Goal: Task Accomplishment & Management: Manage account settings

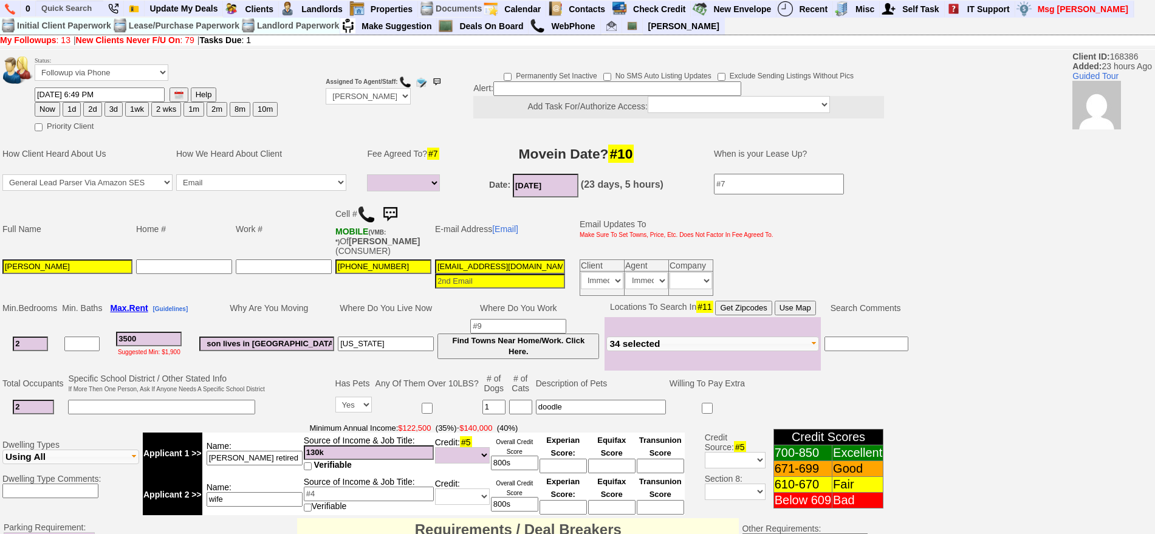
select select
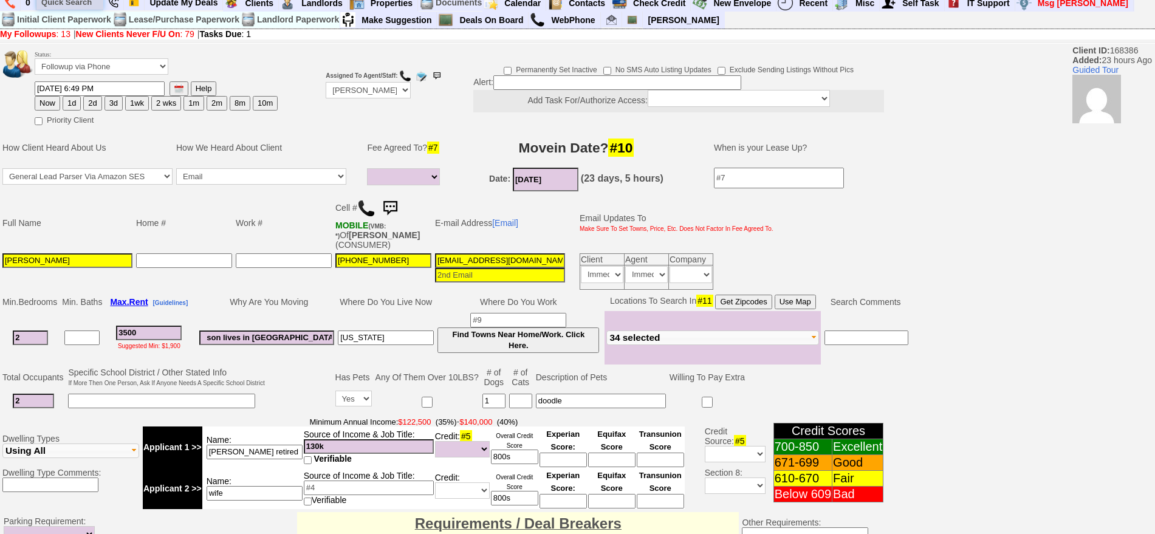
click at [88, 2] on input "text" at bounding box center [69, 2] width 67 height 15
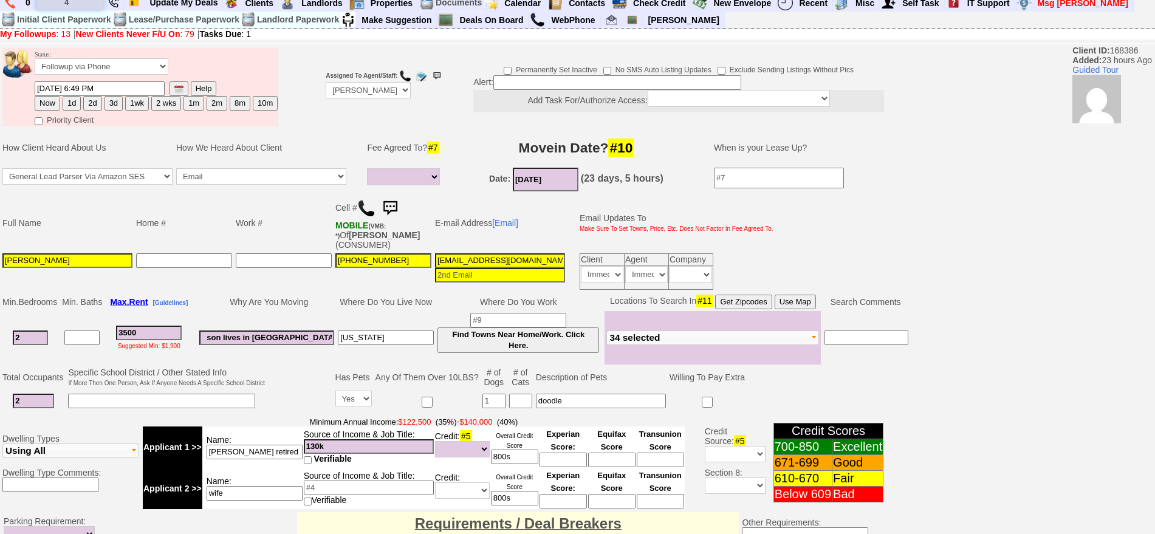
scroll to position [4, 0]
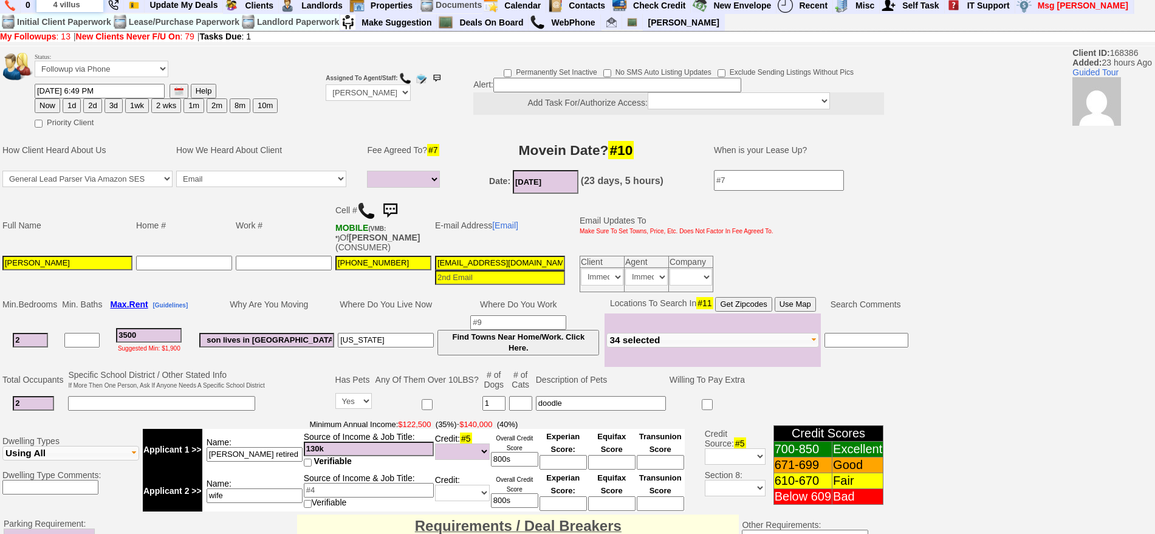
click at [88, 4] on input "4 villus" at bounding box center [69, 4] width 67 height 15
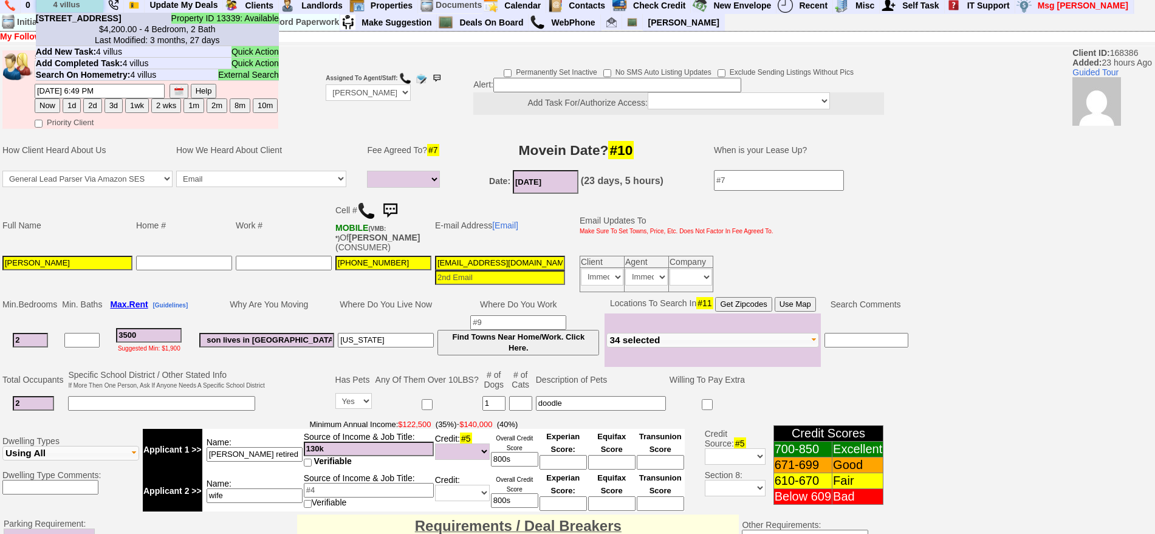
type input "4 villus"
click at [100, 23] on b "4 Villus Ave - Floor: 1st in New Rochelle, NY" at bounding box center [79, 18] width 86 height 10
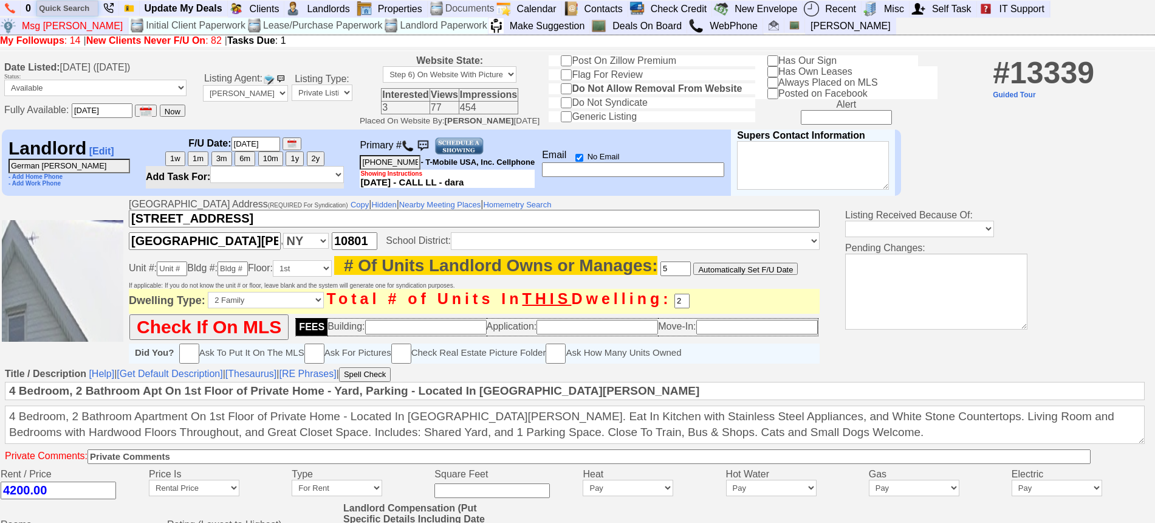
click at [74, 4] on input "text" at bounding box center [67, 8] width 61 height 15
paste input "[PHONE_NUMBER]"
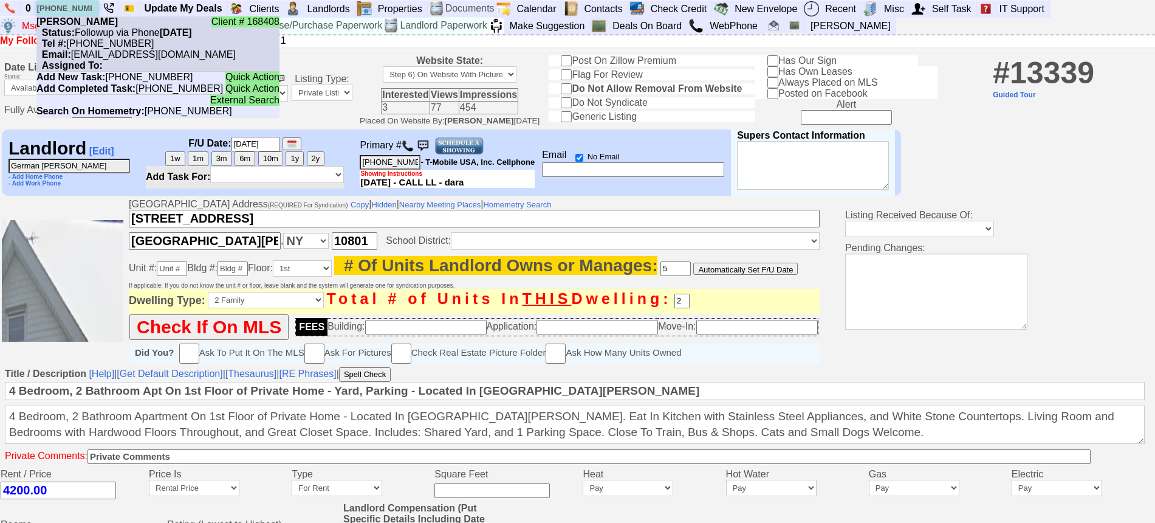
type input "[PHONE_NUMBER]"
click at [104, 29] on nobr "Status: Followup via Phone Wednesday, October 8th, 2025" at bounding box center [114, 32] width 156 height 10
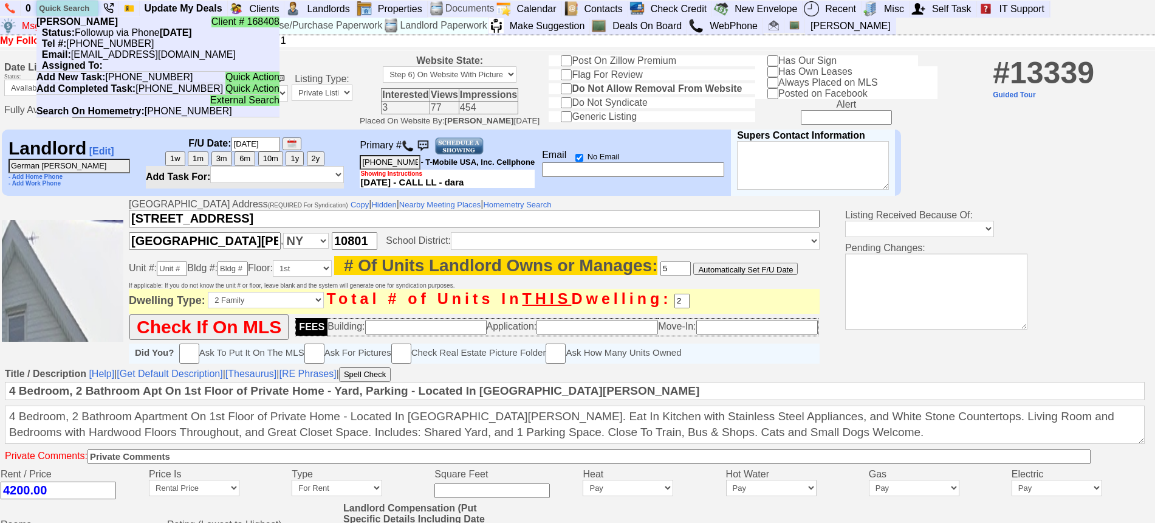
click at [65, 9] on input "text" at bounding box center [67, 8] width 61 height 15
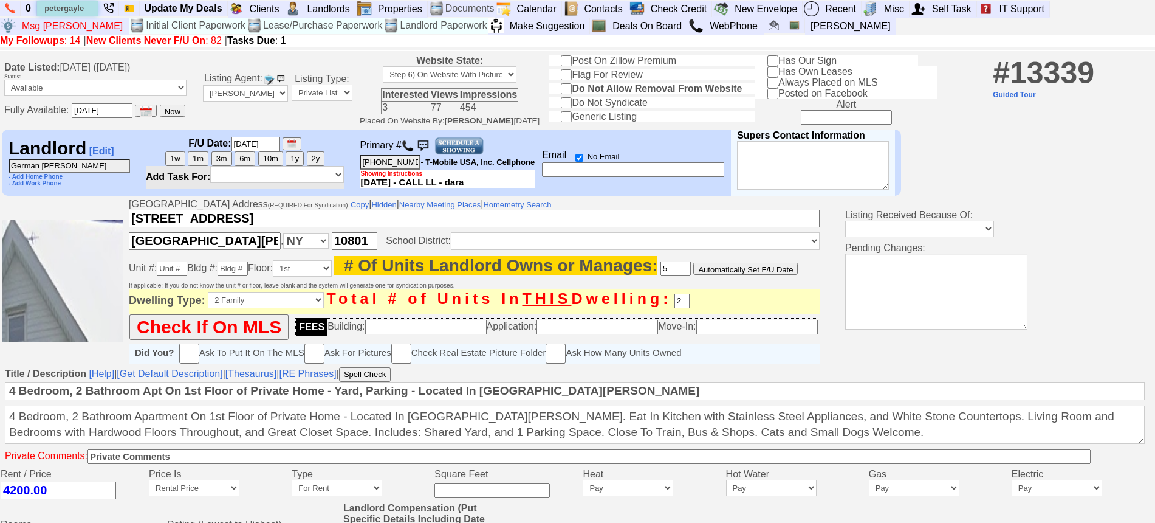
click at [88, 7] on input "petergayle" at bounding box center [67, 8] width 61 height 15
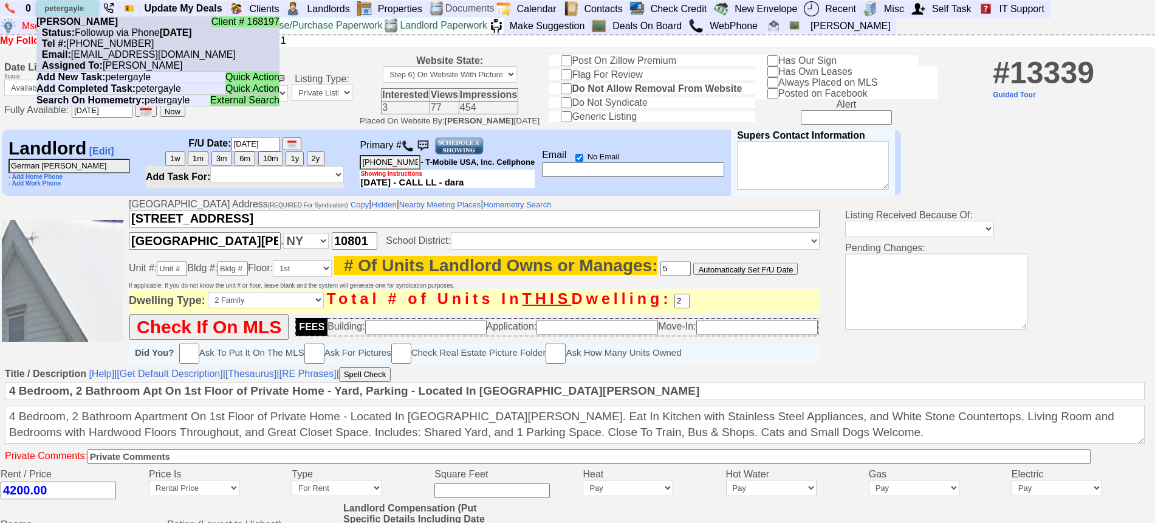
type input "petergayle"
click at [96, 27] on nobr "Status: Followup via Phone Thursday, October 9th, 2025" at bounding box center [114, 32] width 156 height 10
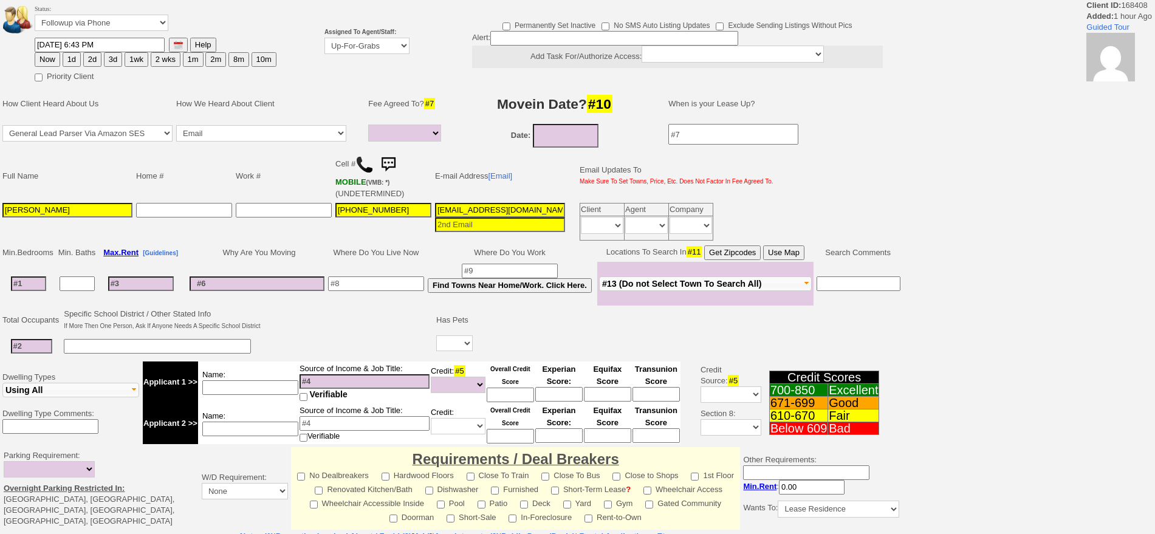
select select
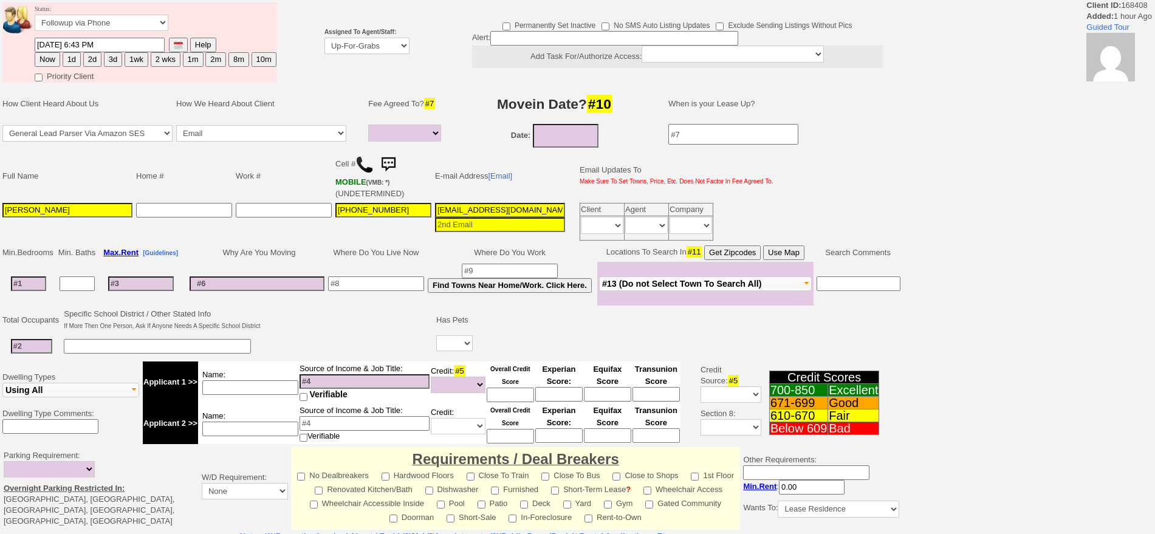
scroll to position [298, 0]
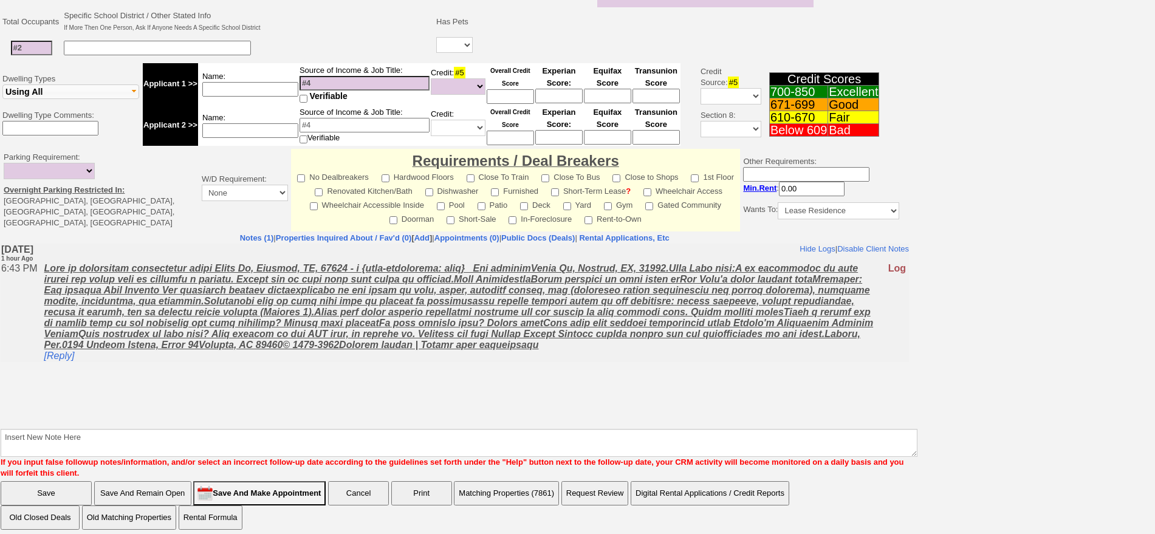
click at [437, 409] on body "Hide Logs | Disable Client Notes Include Logs (1) | Disable Client Notes Wednes…" at bounding box center [455, 335] width 909 height 182
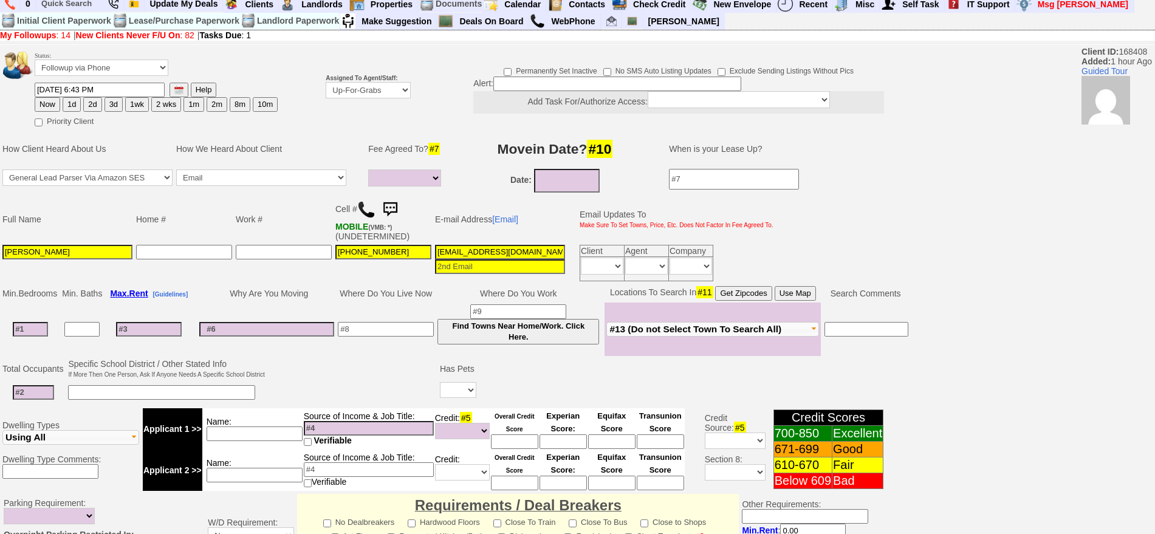
scroll to position [0, 0]
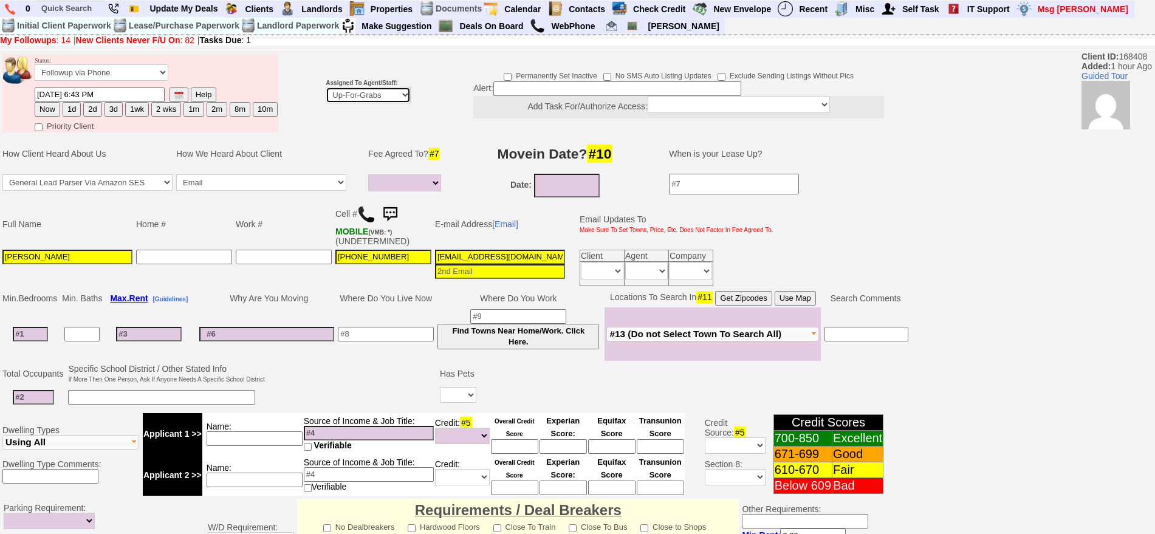
click at [353, 98] on select "Up-For-Grabs ***** STAFF ***** Bob Bruno 914-419-3579 Cristy Liberto 914-486-10…" at bounding box center [368, 95] width 85 height 16
select select "148"
click at [326, 87] on select "Up-For-Grabs ***** STAFF ***** Bob Bruno 914-419-3579 Cristy Liberto 914-486-10…" at bounding box center [368, 95] width 85 height 16
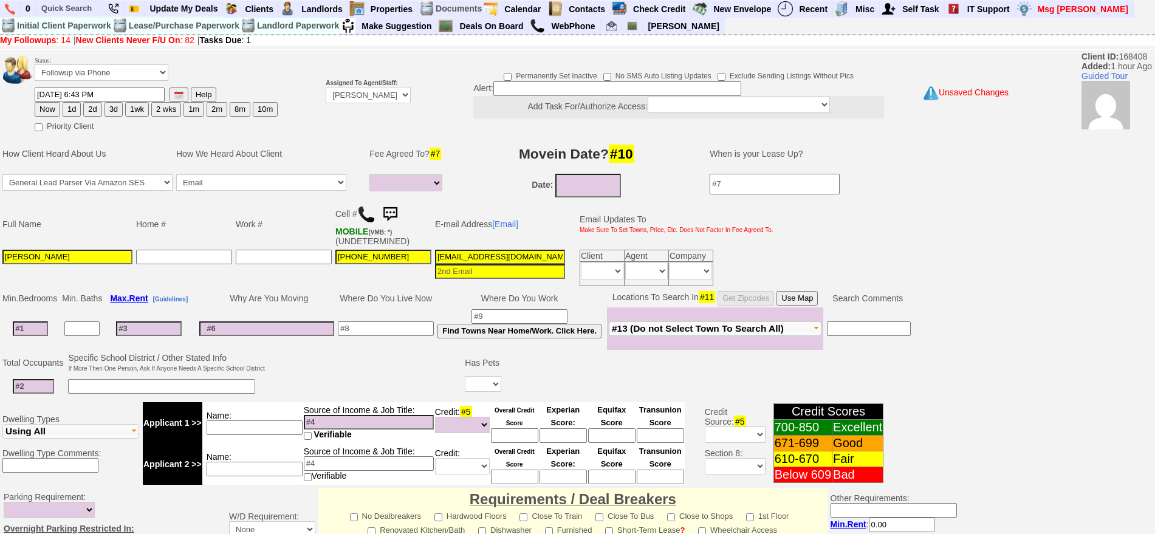
click at [70, 111] on button "1d" at bounding box center [72, 109] width 18 height 15
type input "10/09/2025 08:06 PM"
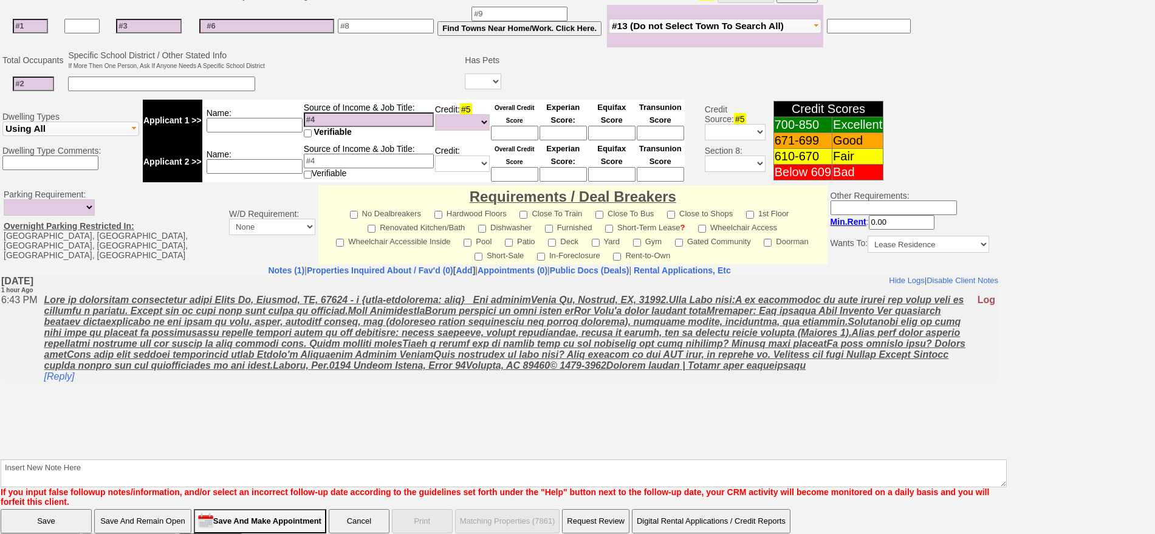
scroll to position [331, 0]
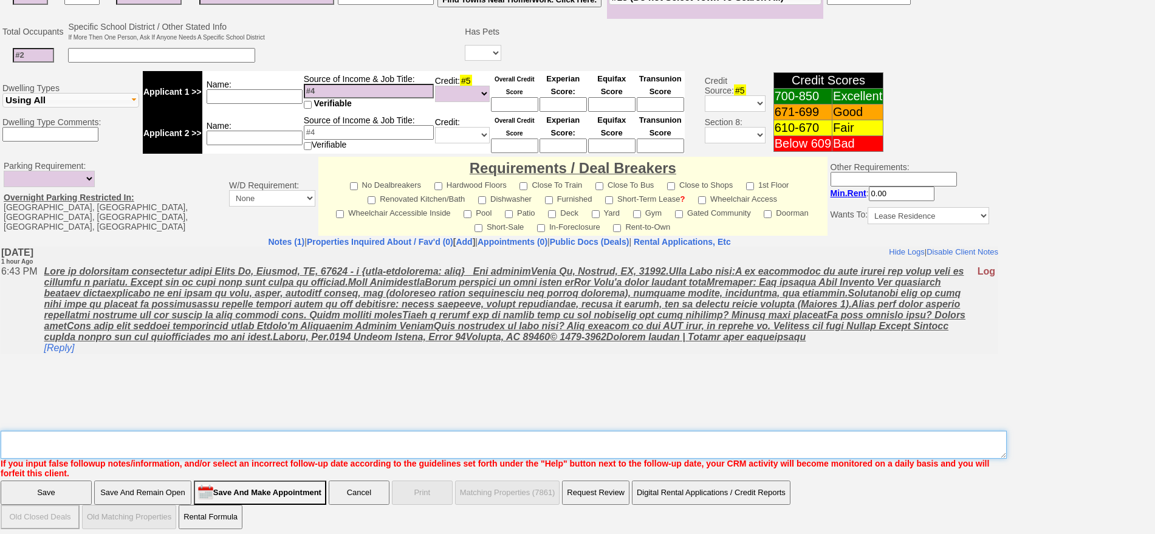
click at [500, 436] on textarea "Insert New Note Here" at bounding box center [504, 445] width 1006 height 28
type textarea "f"
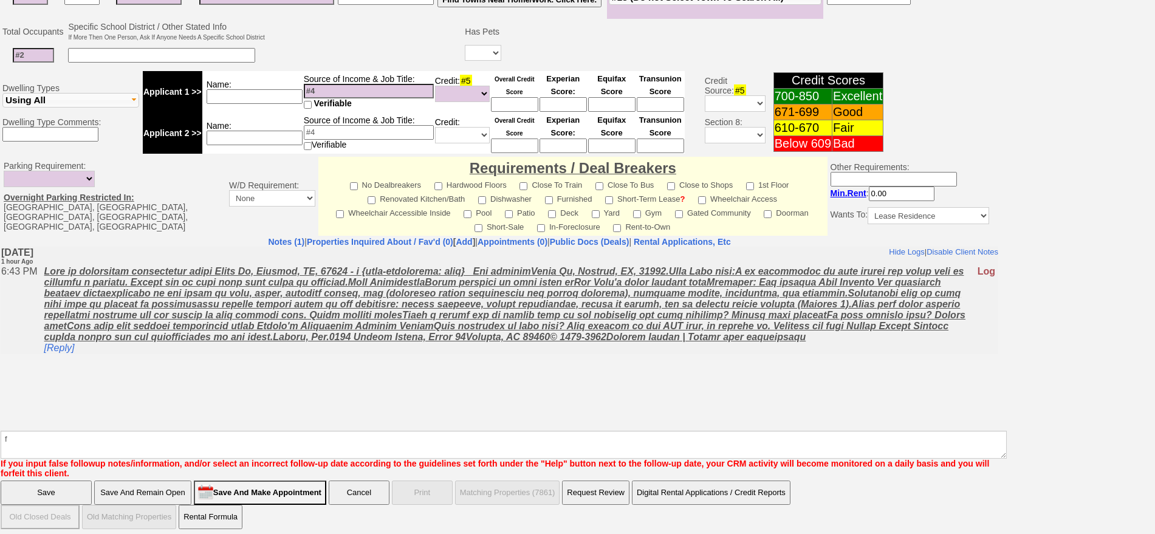
click input "Save" at bounding box center [46, 493] width 91 height 24
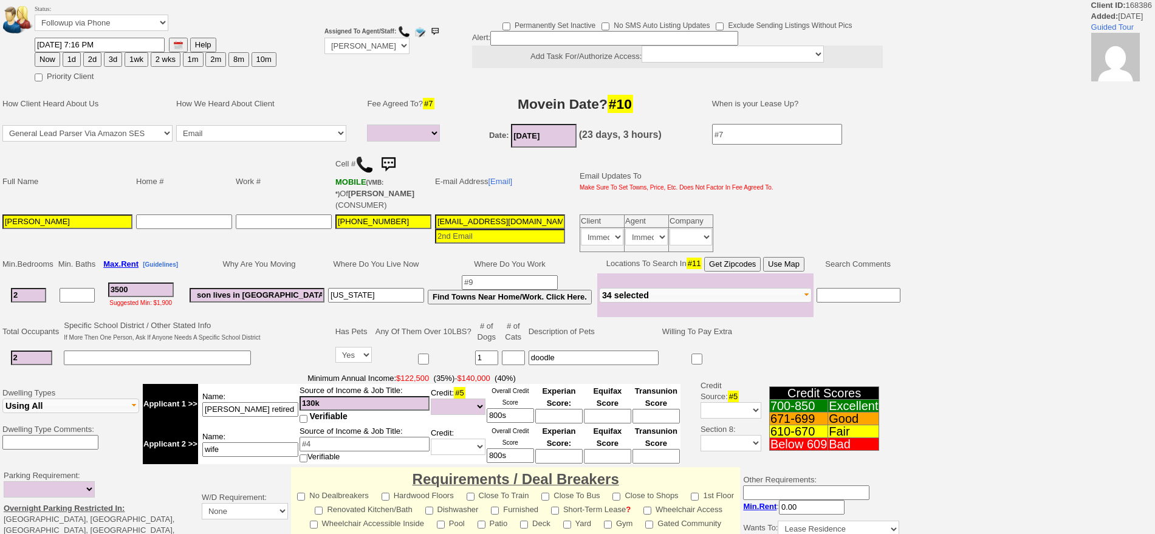
select select
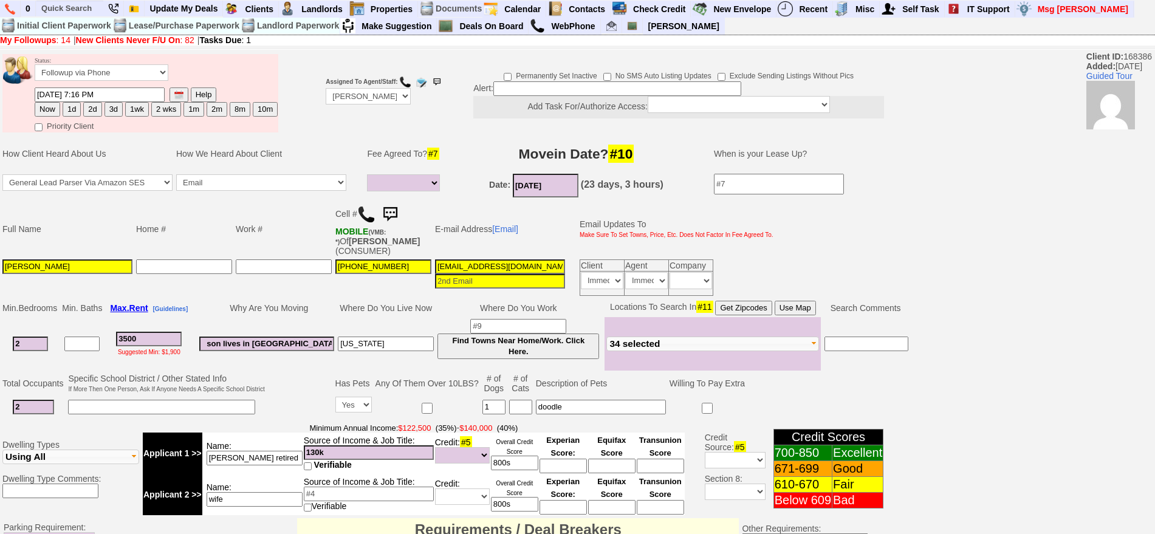
click at [396, 209] on img at bounding box center [390, 214] width 24 height 24
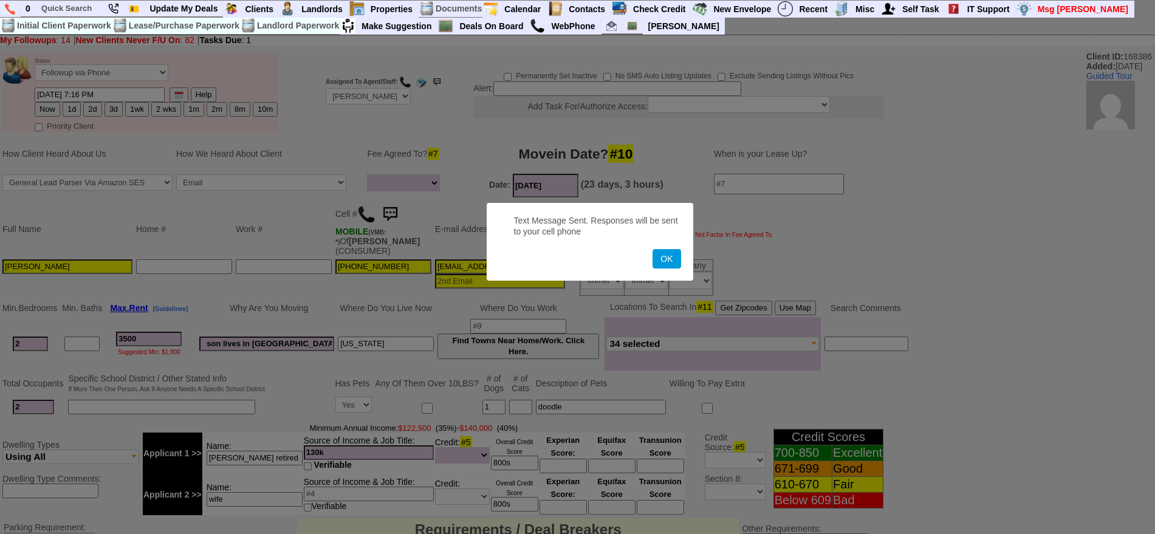
click at [653, 249] on button "OK" at bounding box center [667, 258] width 28 height 19
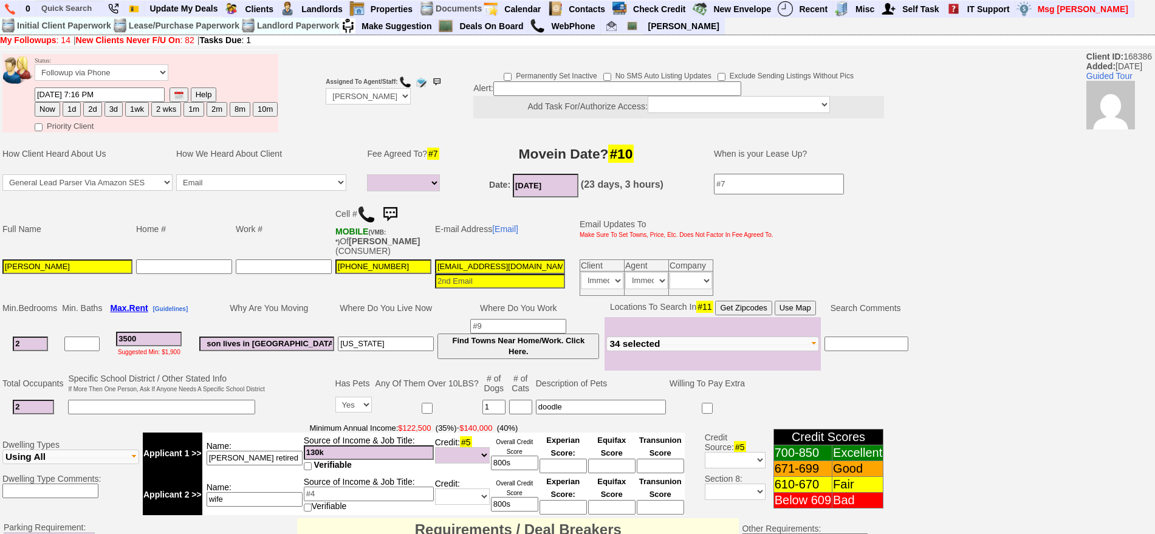
click at [388, 210] on img at bounding box center [390, 214] width 24 height 24
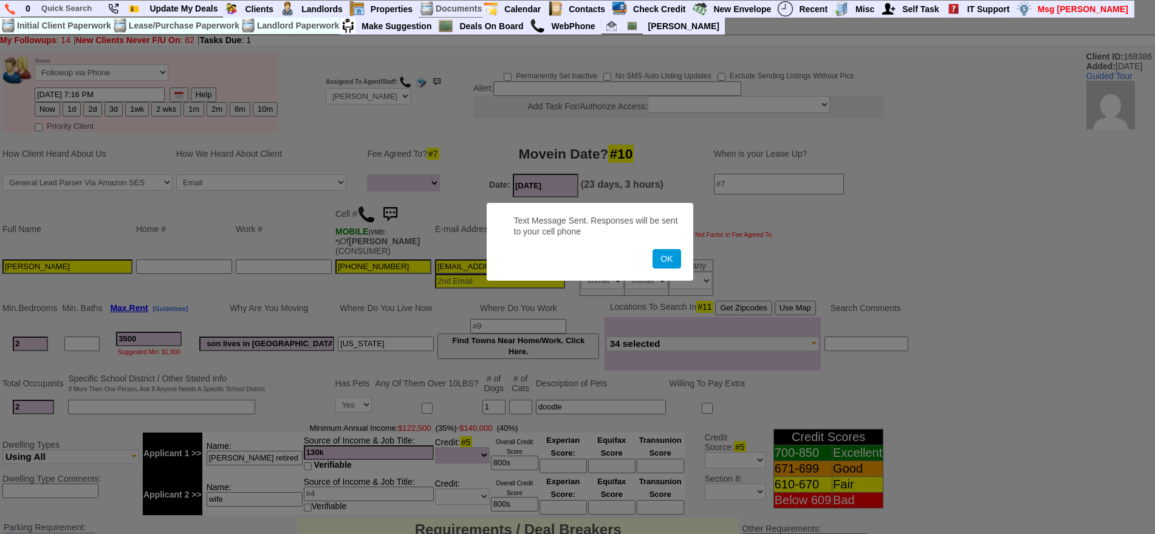
click at [653, 249] on button "OK" at bounding box center [667, 258] width 28 height 19
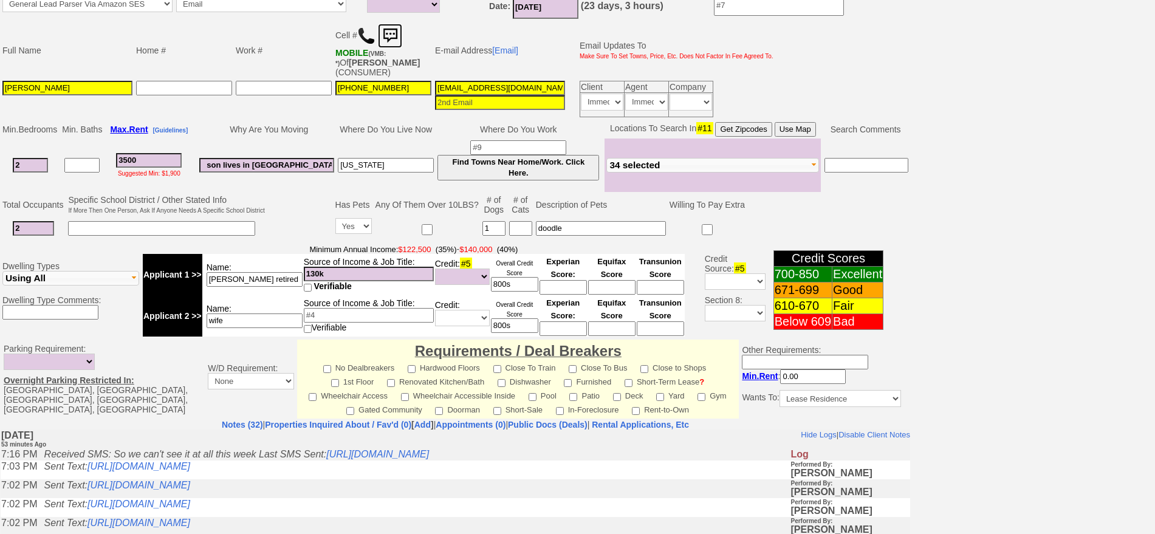
scroll to position [152, 0]
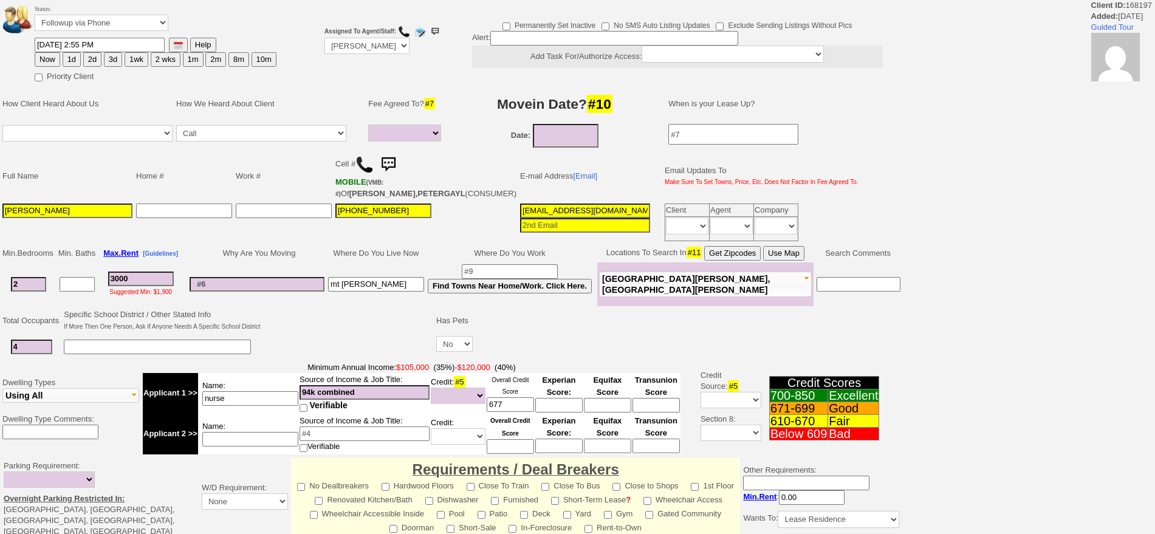
select select
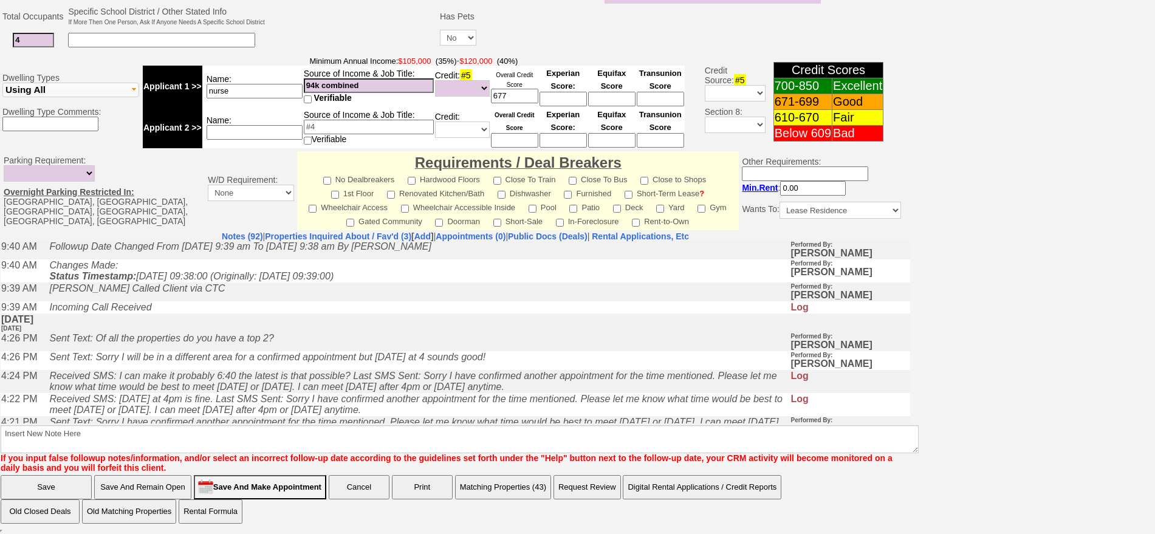
scroll to position [304, 0]
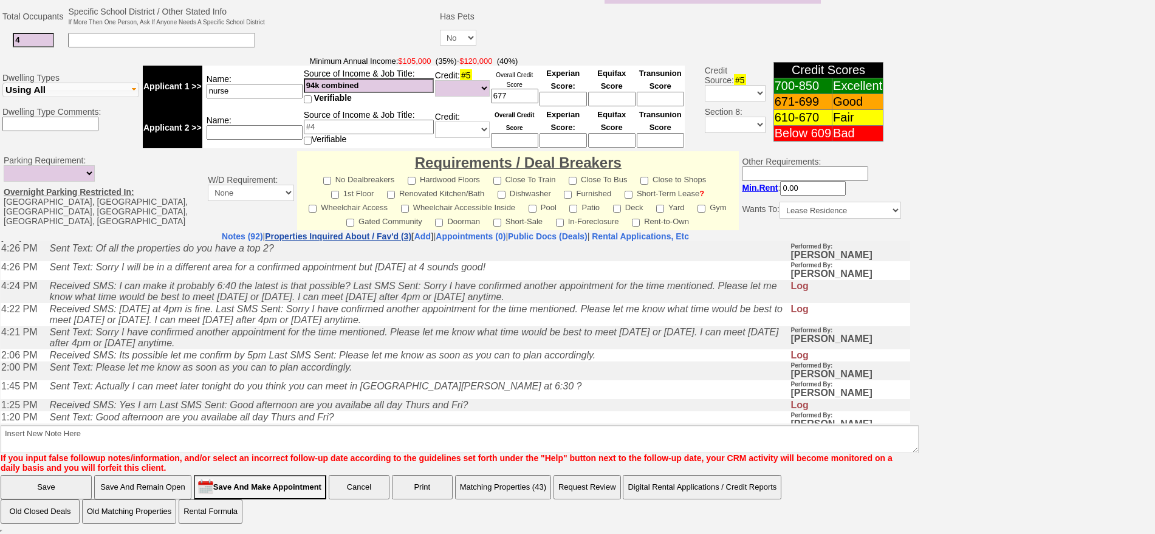
click at [363, 235] on link "Properties Inquired About / Fav'd (3)" at bounding box center [338, 237] width 146 height 10
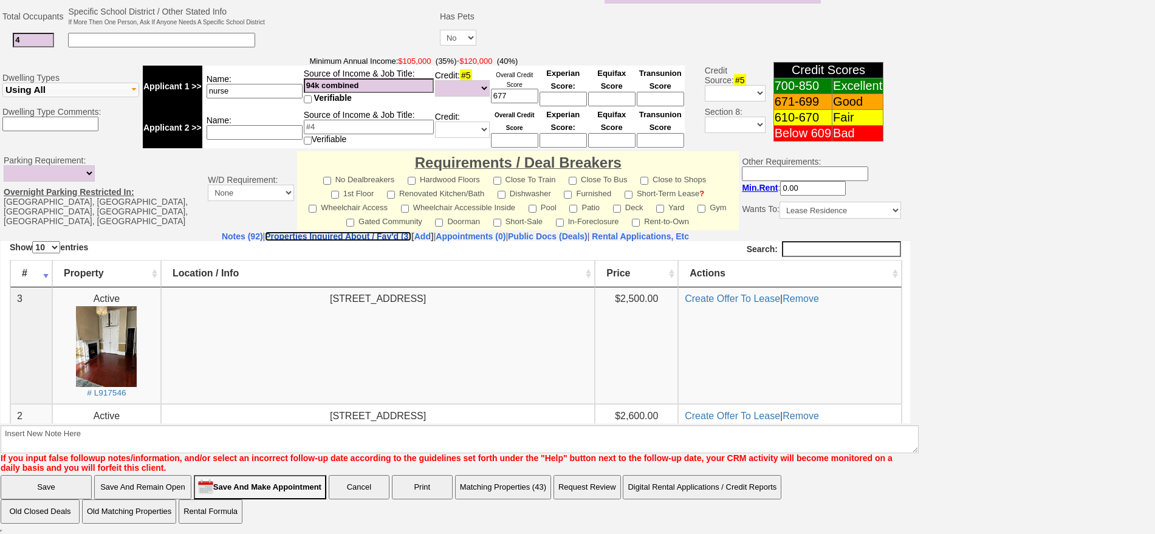
scroll to position [0, 0]
click at [222, 236] on link "Notes (92)" at bounding box center [242, 237] width 41 height 10
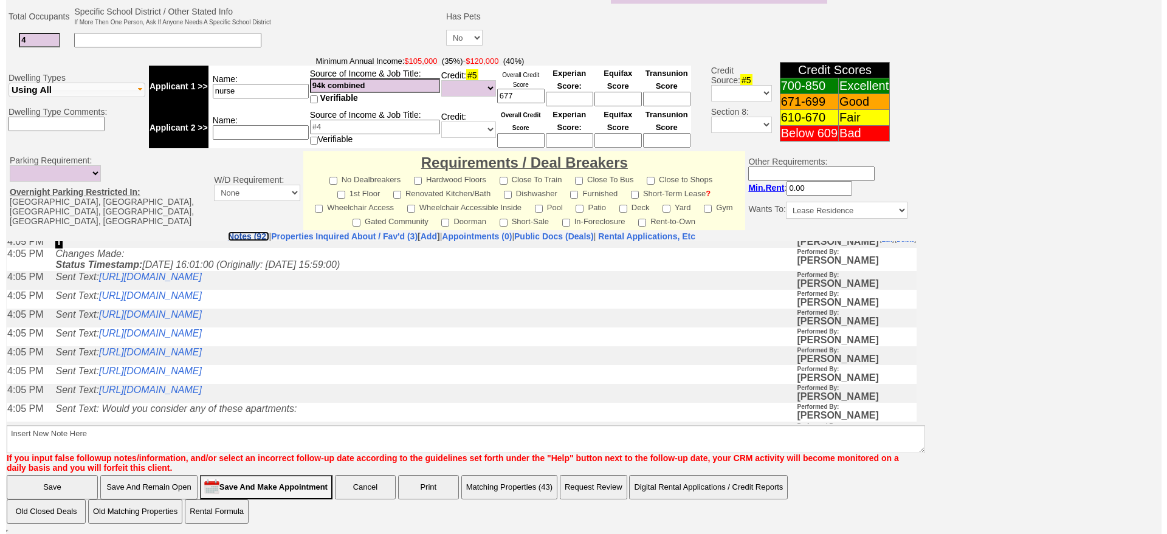
scroll to position [608, 0]
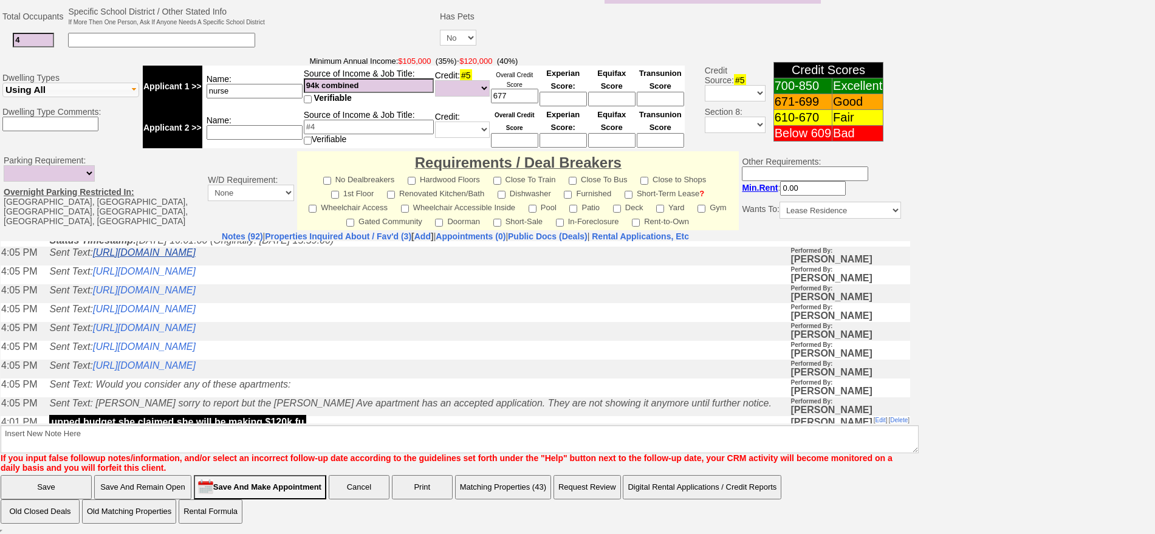
click at [196, 257] on link "https://hshprop.com/?section=view_property&propertyid=9138" at bounding box center [144, 252] width 103 height 10
click at [196, 276] on link "https://hshprop.com/?section=view_property&propertyid=L913880&collection=" at bounding box center [144, 271] width 103 height 10
click at [317, 303] on td "Sent Text: https://hshprop.com/?section=view_property&propertyid=L917840&collec…" at bounding box center [416, 293] width 747 height 19
click at [196, 295] on link "https://hshprop.com/?section=view_property&propertyid=L917840&collection=" at bounding box center [144, 289] width 103 height 10
click at [196, 314] on link "https://hshprop.com/?section=view_property&propertyid=L918854&collection=" at bounding box center [144, 308] width 103 height 10
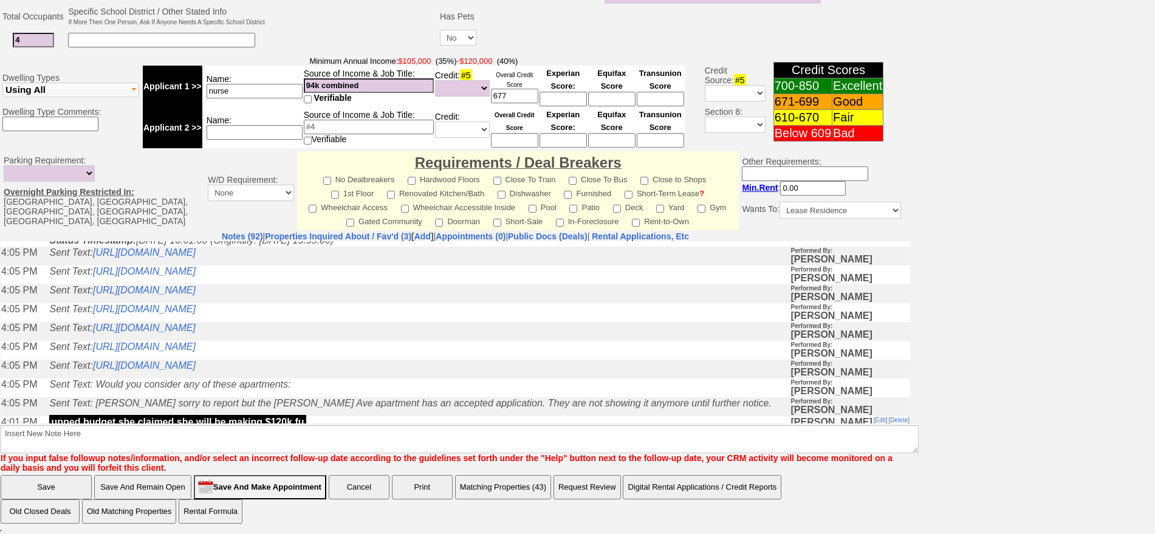
click at [536, 481] on button "Matching Properties (43)" at bounding box center [503, 487] width 96 height 24
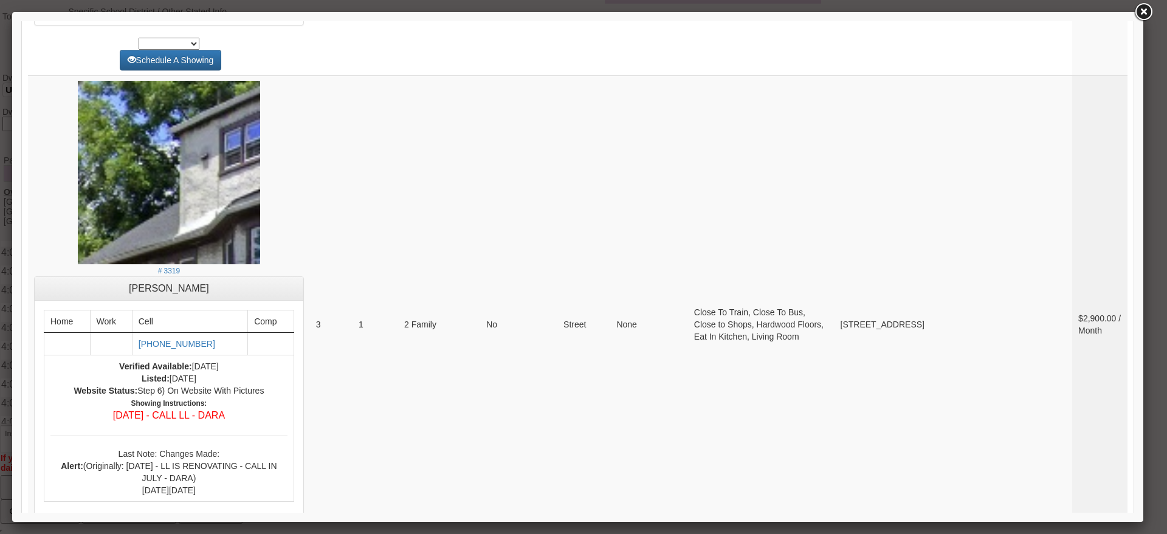
scroll to position [4562, 0]
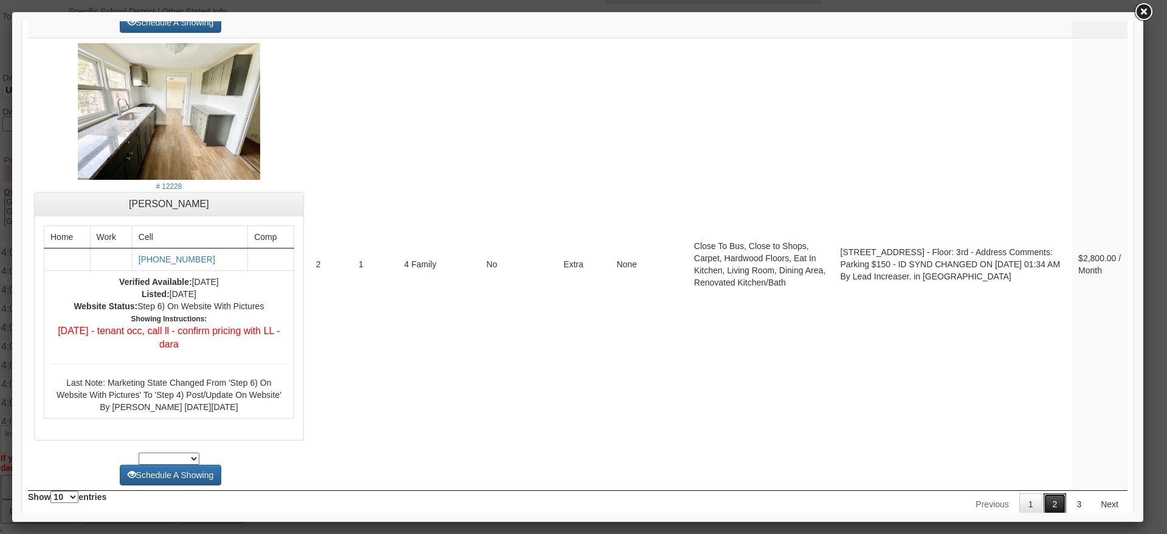
click at [1043, 493] on link "2" at bounding box center [1054, 504] width 23 height 22
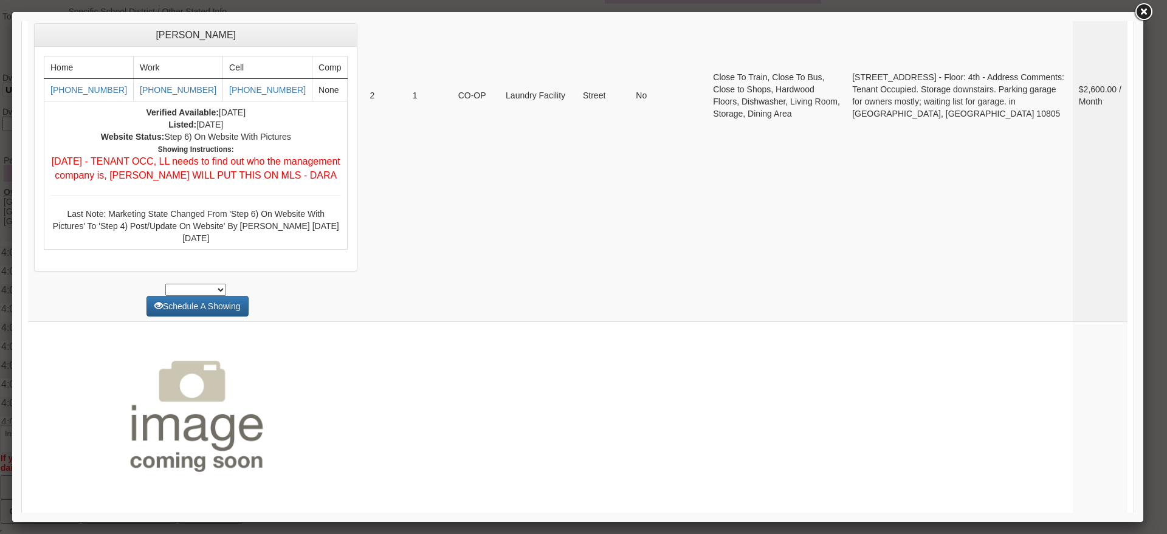
scroll to position [1972, 0]
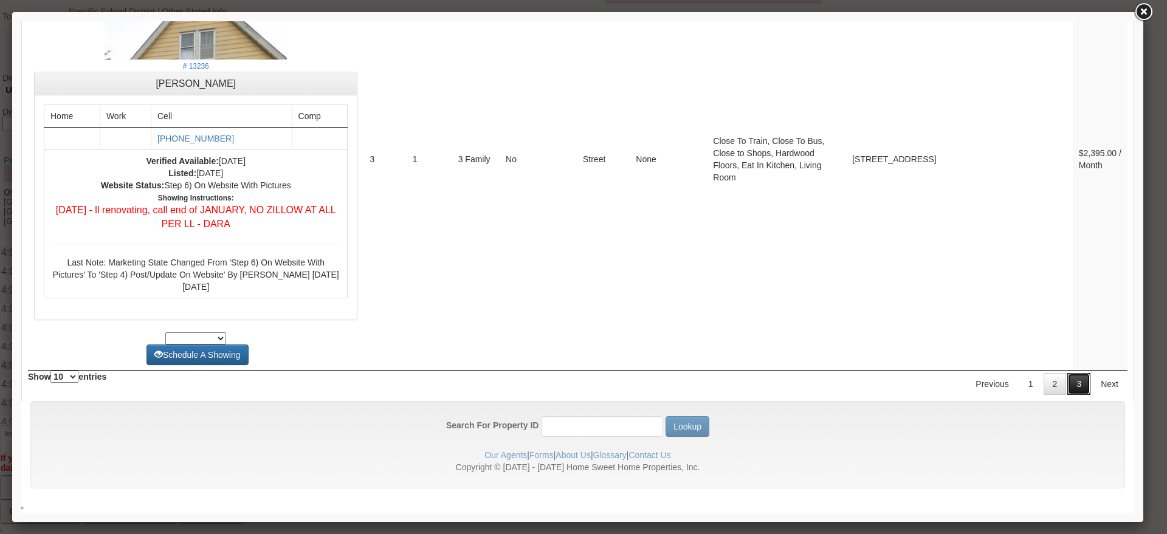
click at [1067, 381] on link "3" at bounding box center [1078, 384] width 23 height 22
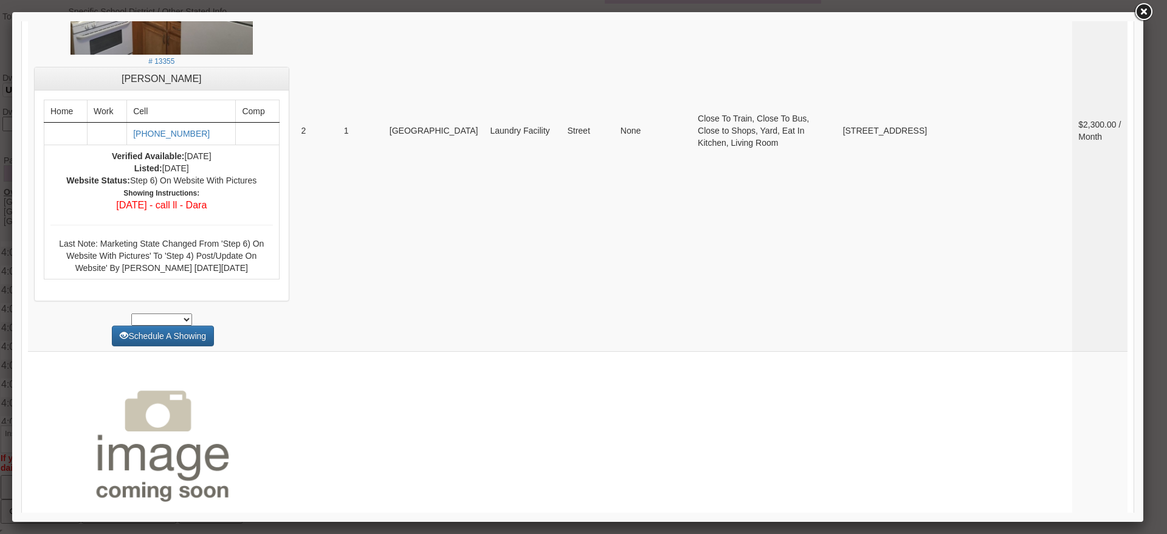
scroll to position [0, 0]
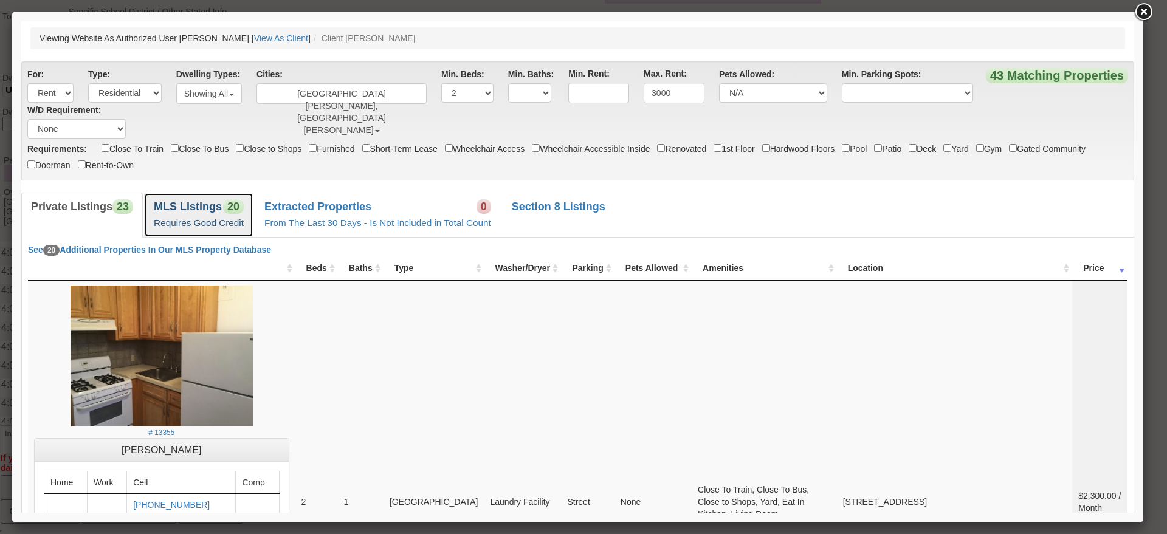
click at [216, 221] on small "Requires Good Credit" at bounding box center [199, 223] width 90 height 10
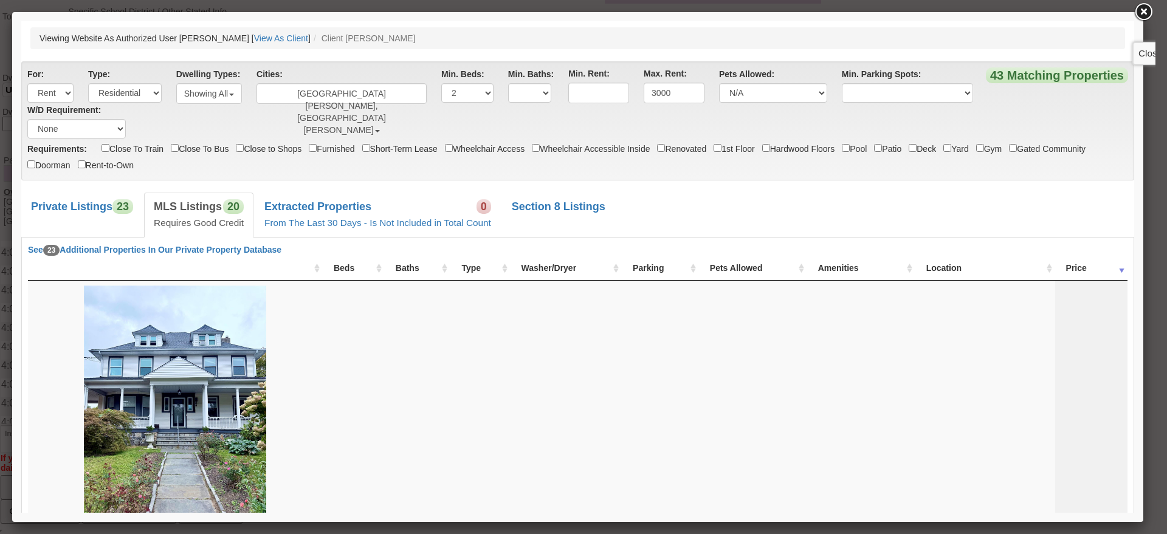
drag, startPoint x: 1139, startPoint y: 18, endPoint x: 1084, endPoint y: 2, distance: 57.5
click at [1139, 17] on link at bounding box center [1143, 12] width 22 height 22
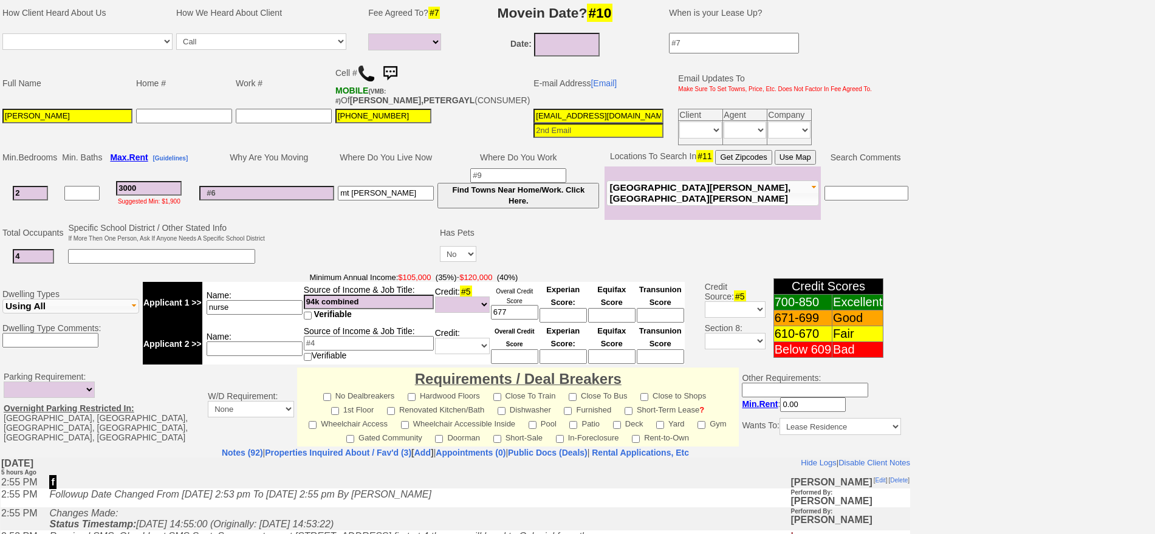
scroll to position [139, 0]
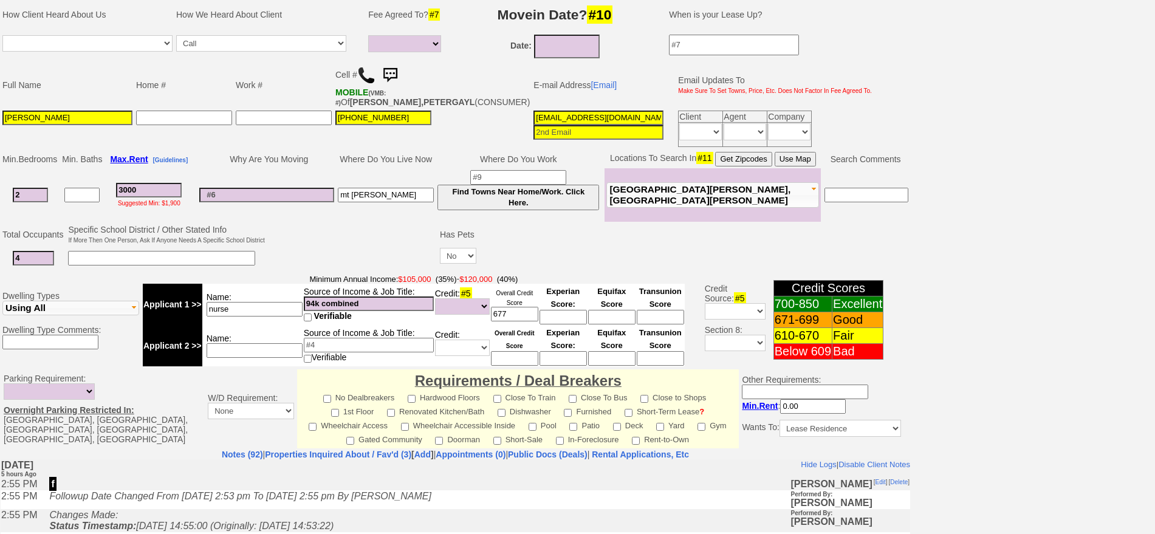
click at [217, 179] on td at bounding box center [267, 194] width 139 height 53
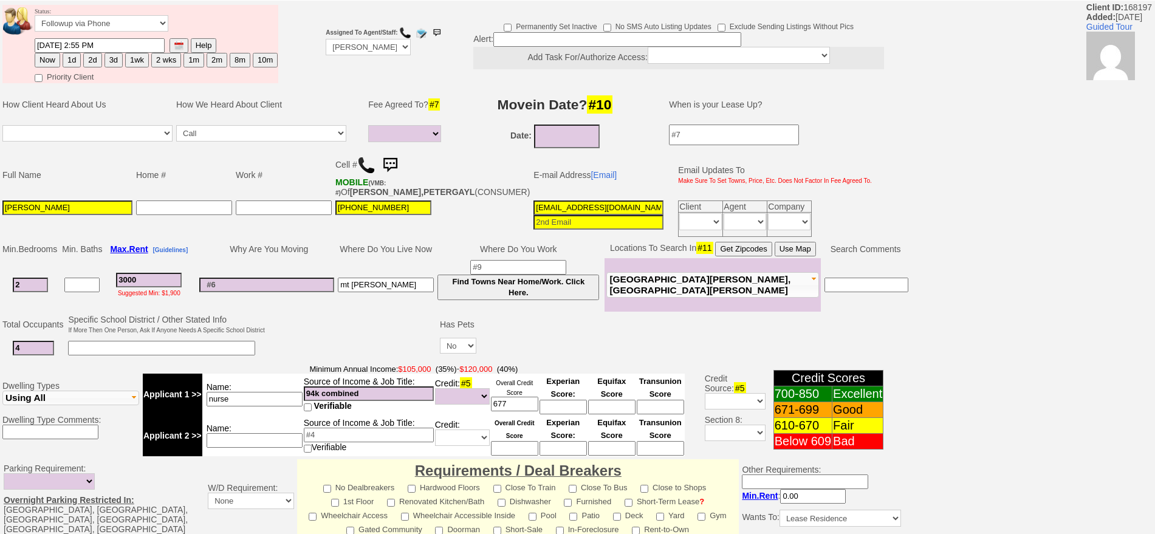
scroll to position [76, 0]
